Goal: Information Seeking & Learning: Understand process/instructions

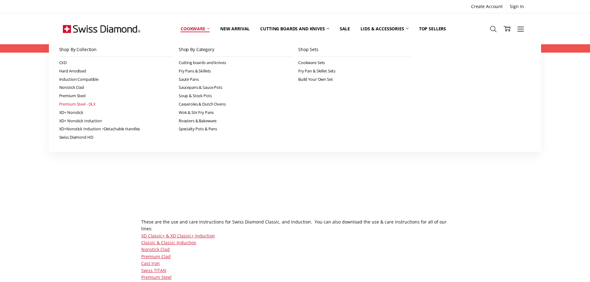
click at [85, 103] on link "Premium Steel - DLX" at bounding box center [115, 104] width 113 height 8
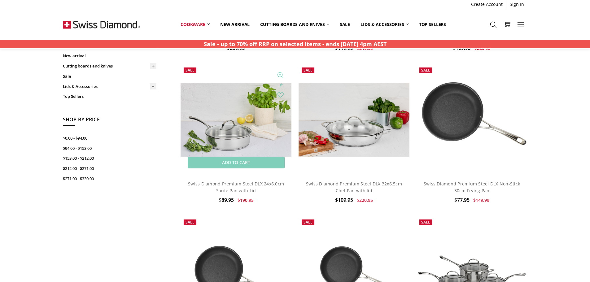
scroll to position [279, 0]
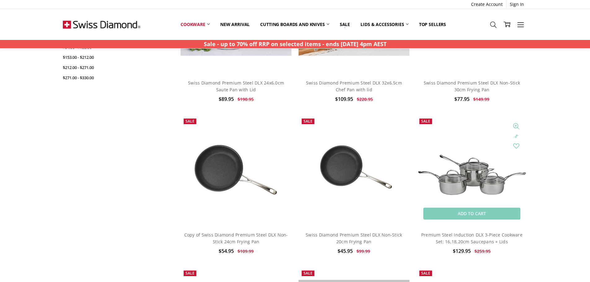
click at [466, 181] on img at bounding box center [471, 171] width 111 height 74
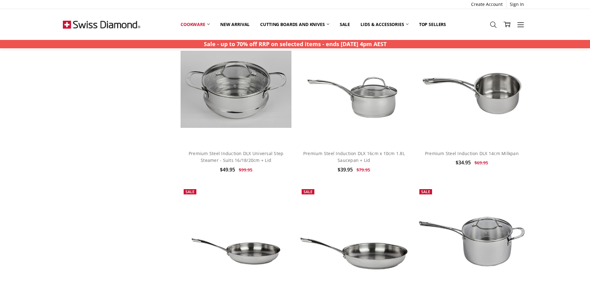
scroll to position [681, 0]
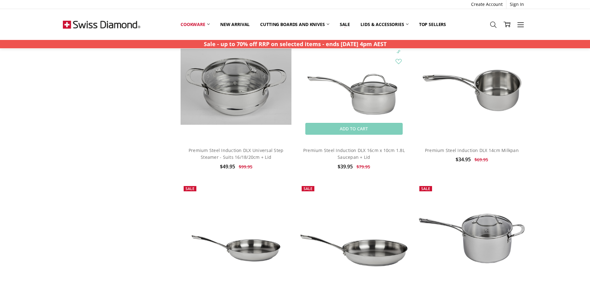
click at [368, 105] on img at bounding box center [354, 86] width 111 height 74
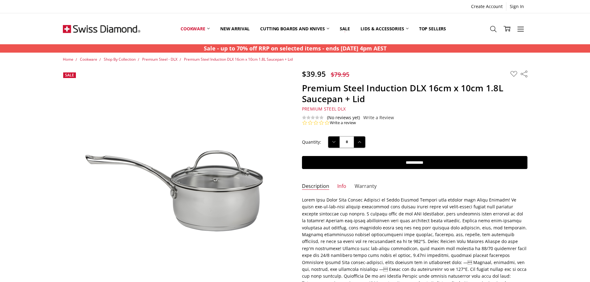
click at [364, 185] on link "Warranty" at bounding box center [366, 186] width 22 height 7
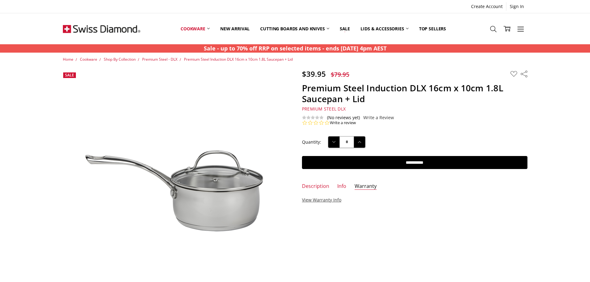
click at [318, 199] on link "View Warranty Info" at bounding box center [321, 200] width 39 height 6
